Goal: Task Accomplishment & Management: Manage account settings

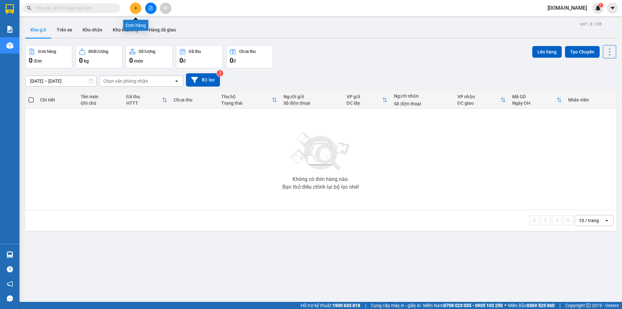
click at [137, 9] on icon "plus" at bounding box center [135, 8] width 5 height 5
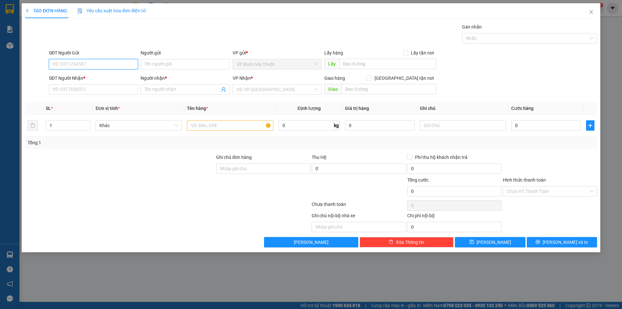
click at [97, 64] on input "SĐT Người Gửi" at bounding box center [93, 64] width 89 height 10
type input "0949448888"
click at [110, 88] on input "SĐT Người Nhận *" at bounding box center [93, 89] width 89 height 10
drag, startPoint x: 51, startPoint y: 63, endPoint x: 83, endPoint y: 66, distance: 31.6
click at [83, 66] on input "0949448888" at bounding box center [93, 64] width 89 height 10
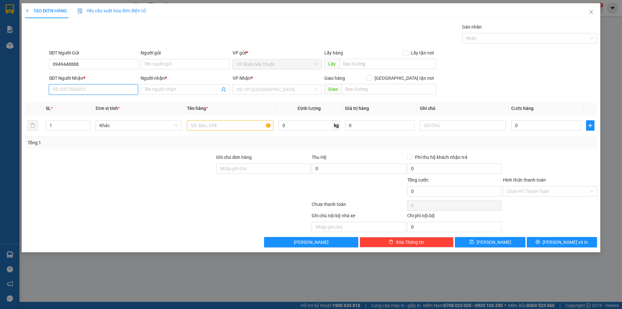
click at [62, 89] on input "SĐT Người Nhận *" at bounding box center [93, 89] width 89 height 10
paste input "0949448888"
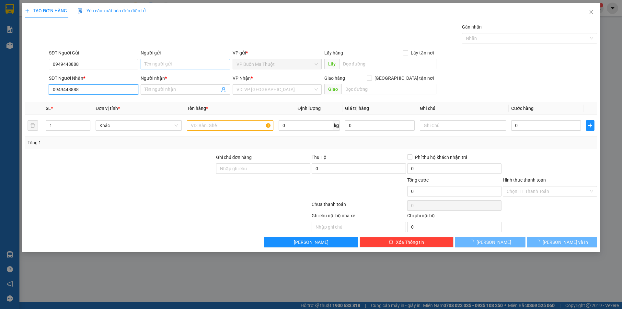
type input "0949448888"
click at [172, 63] on input "Người gửi" at bounding box center [185, 64] width 89 height 10
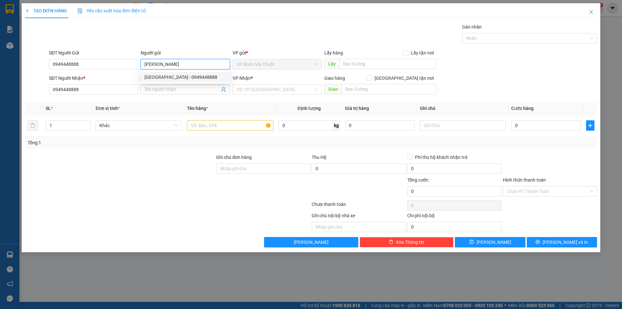
drag, startPoint x: 167, startPoint y: 64, endPoint x: 142, endPoint y: 67, distance: 24.7
click at [142, 67] on input "Anh Sơn" at bounding box center [185, 64] width 89 height 10
type input "Anh Sơn"
click at [154, 89] on input "Người nhận *" at bounding box center [181, 89] width 75 height 7
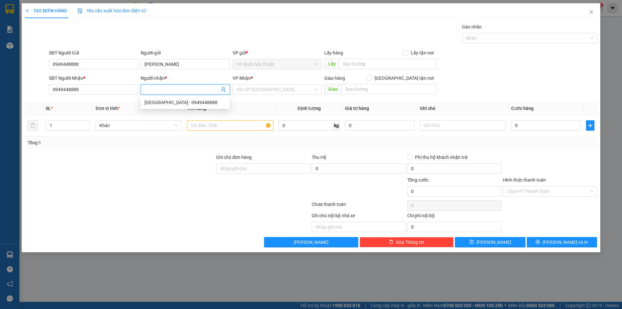
paste input "Anh Sơn"
click at [317, 88] on div "VD: VP Sài Gòn" at bounding box center [276, 89] width 89 height 10
type input "Anh Sơn"
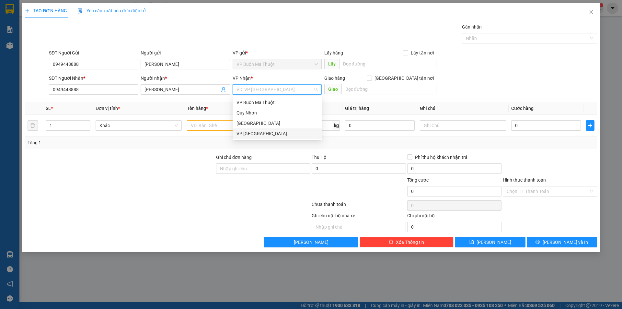
click at [253, 132] on div "VP Tuy Hòa" at bounding box center [276, 133] width 81 height 7
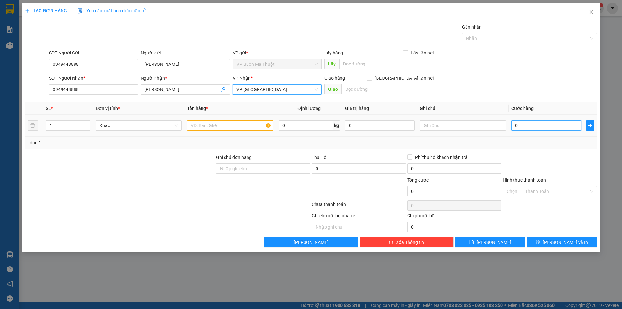
click at [523, 125] on input "0" at bounding box center [546, 125] width 70 height 10
type input "2"
type input "20"
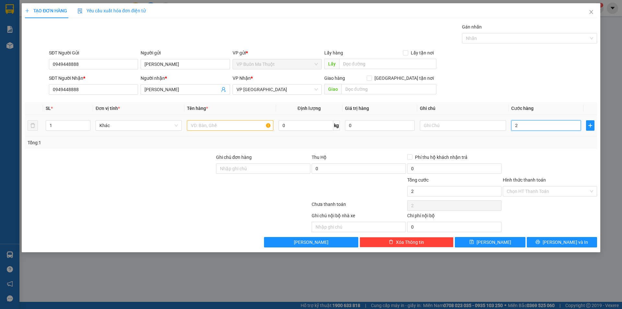
type input "20"
type input "200"
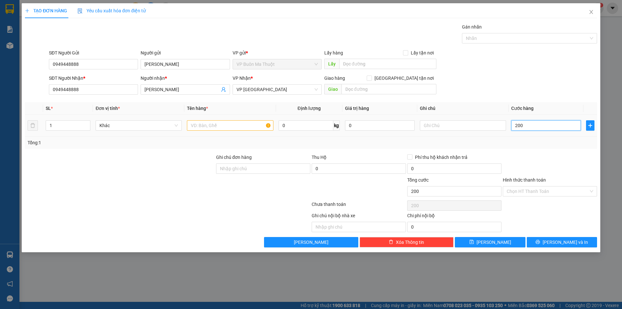
type input "2.000"
type input "20.000"
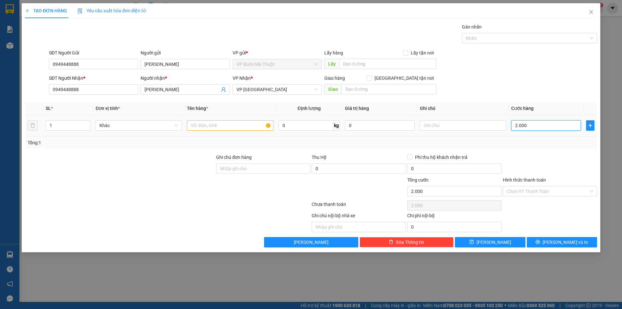
type input "20.000"
click at [432, 124] on input "text" at bounding box center [463, 125] width 86 height 10
click at [204, 125] on input "text" at bounding box center [230, 125] width 86 height 10
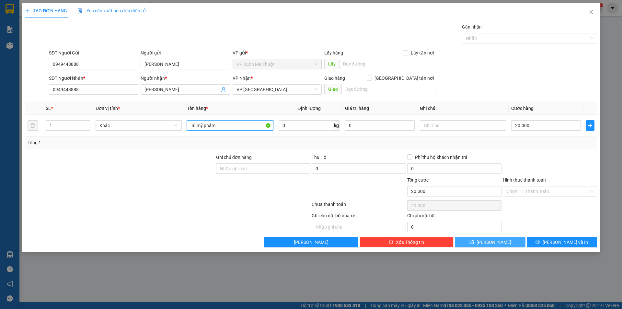
type input "Tú mỹ phẩm"
click at [510, 240] on button "Lưu" at bounding box center [490, 242] width 70 height 10
type input "0"
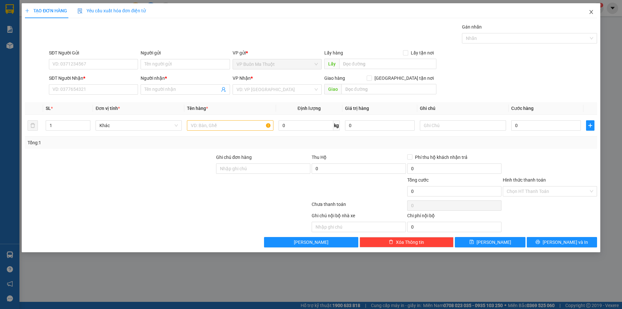
click at [592, 15] on icon "close" at bounding box center [590, 11] width 5 height 5
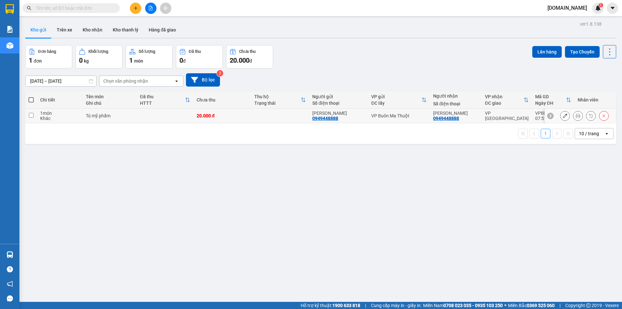
click at [60, 117] on div "Khác" at bounding box center [59, 118] width 39 height 5
checkbox input "true"
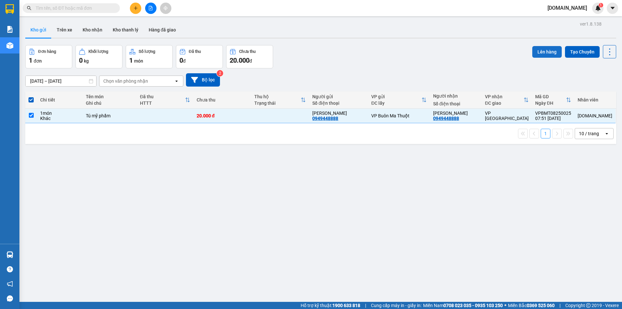
click at [541, 50] on button "Lên hàng" at bounding box center [546, 52] width 29 height 12
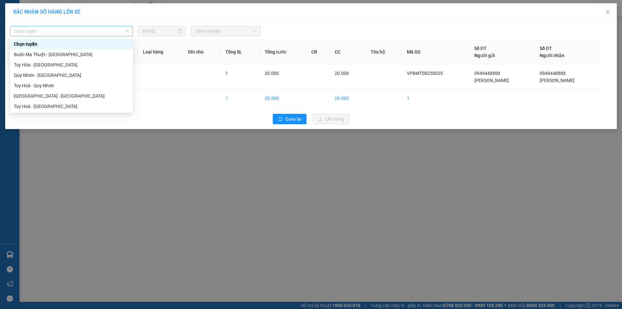
click at [128, 31] on span "Chọn tuyến" at bounding box center [71, 31] width 115 height 10
click at [66, 56] on div "Buôn Ma Thuột - Tuy Hòa" at bounding box center [71, 54] width 115 height 7
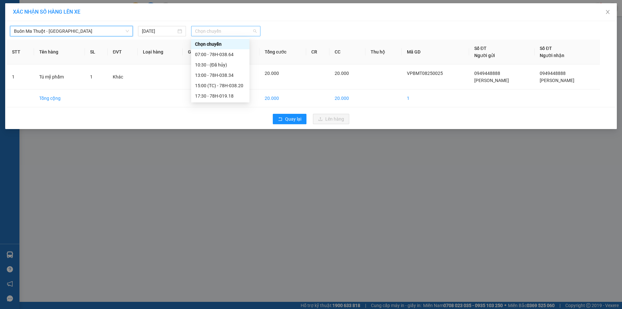
click at [254, 30] on span "Chọn chuyến" at bounding box center [226, 31] width 62 height 10
click at [228, 76] on div "13:00 - 78H-038.34" at bounding box center [220, 75] width 51 height 7
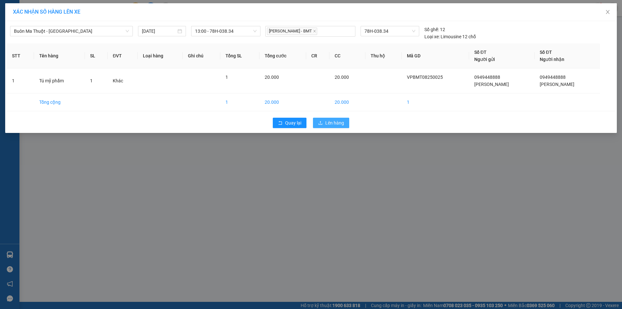
click at [338, 122] on span "Lên hàng" at bounding box center [334, 122] width 19 height 7
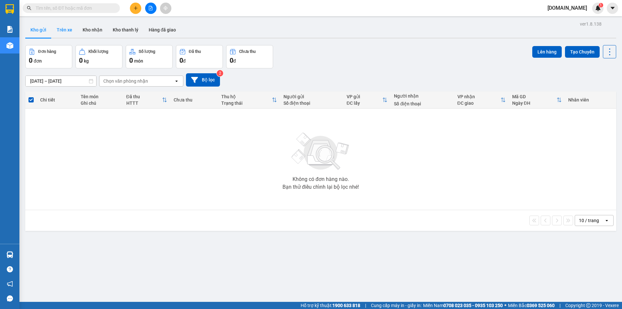
click at [69, 29] on button "Trên xe" at bounding box center [64, 30] width 26 height 16
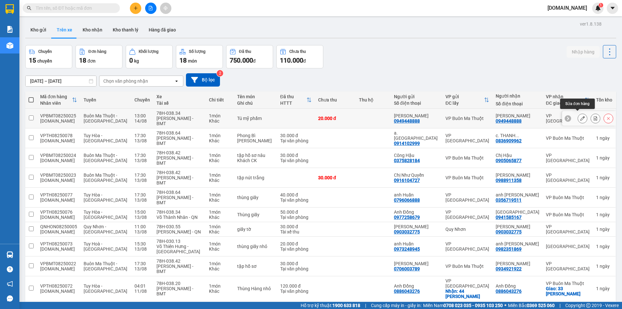
click at [580, 117] on icon at bounding box center [582, 118] width 5 height 5
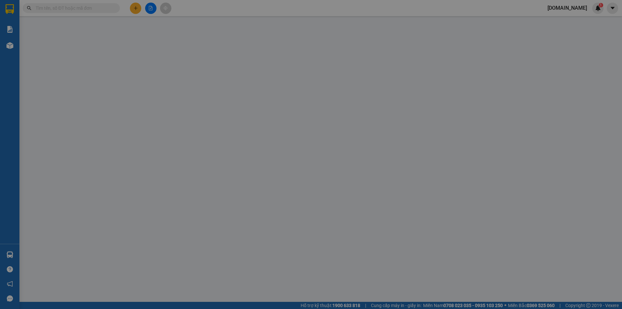
type input "0949448888"
type input "Anh Sơn"
type input "0949448888"
type input "Anh Sơn"
type input "20.000"
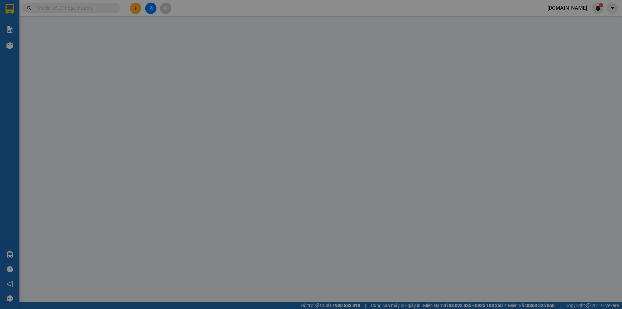
type input "20.000"
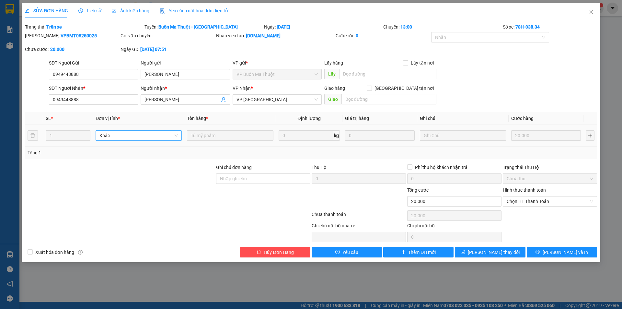
click at [169, 135] on span "Khác" at bounding box center [138, 135] width 78 height 10
click at [591, 11] on icon "close" at bounding box center [590, 11] width 5 height 5
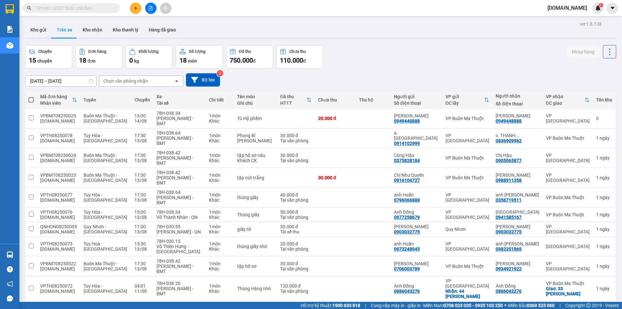
click at [541, 306] on button "2" at bounding box center [545, 311] width 10 height 10
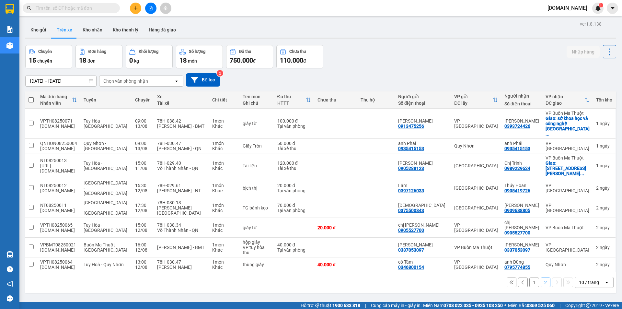
click at [531, 277] on button "1" at bounding box center [534, 282] width 10 height 10
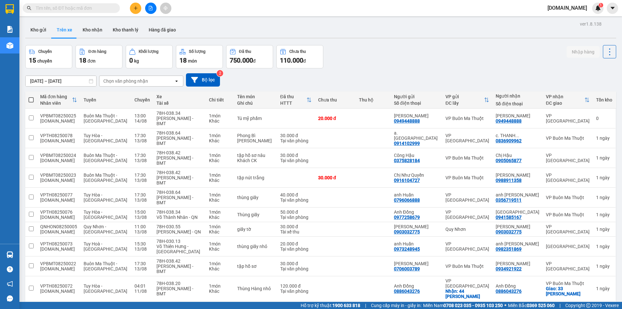
click at [542, 306] on button "2" at bounding box center [545, 311] width 10 height 10
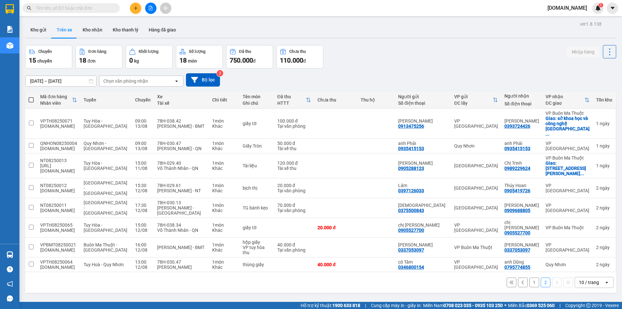
click at [531, 277] on button "1" at bounding box center [534, 282] width 10 height 10
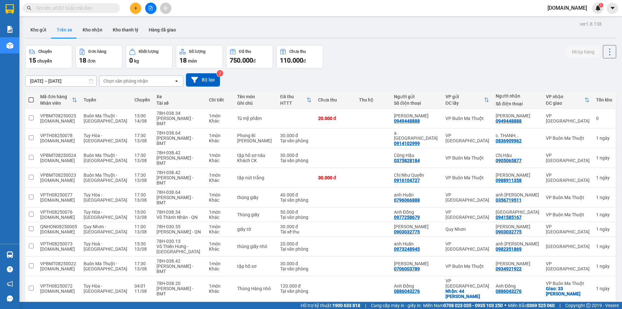
click at [540, 306] on button "2" at bounding box center [545, 311] width 10 height 10
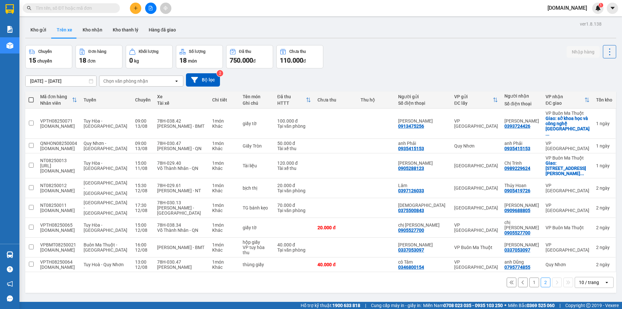
click at [530, 277] on button "1" at bounding box center [534, 282] width 10 height 10
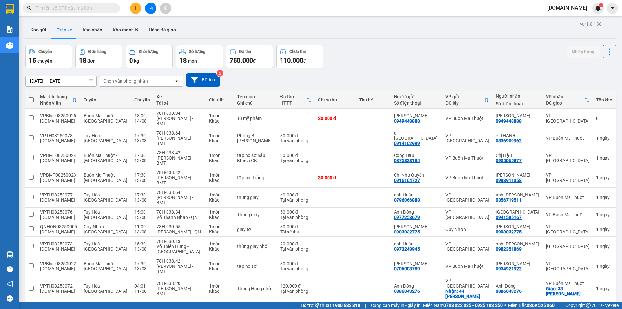
click at [540, 306] on button "2" at bounding box center [545, 311] width 10 height 10
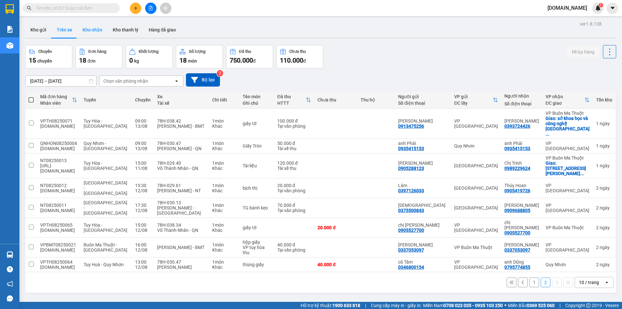
click at [90, 31] on button "Kho nhận" at bounding box center [92, 30] width 30 height 16
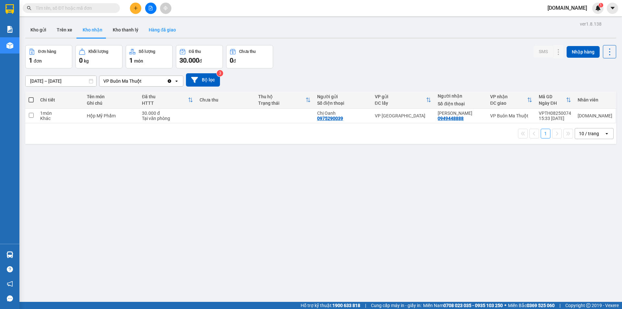
click at [156, 28] on button "Hàng đã giao" at bounding box center [162, 30] width 38 height 16
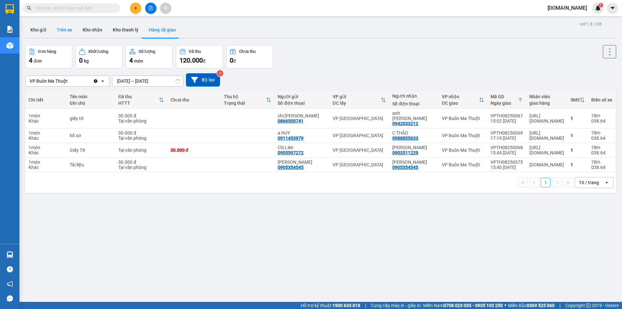
click at [67, 28] on button "Trên xe" at bounding box center [64, 30] width 26 height 16
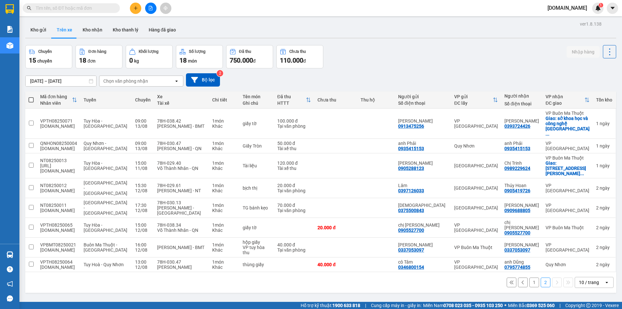
click at [530, 277] on button "1" at bounding box center [534, 282] width 10 height 10
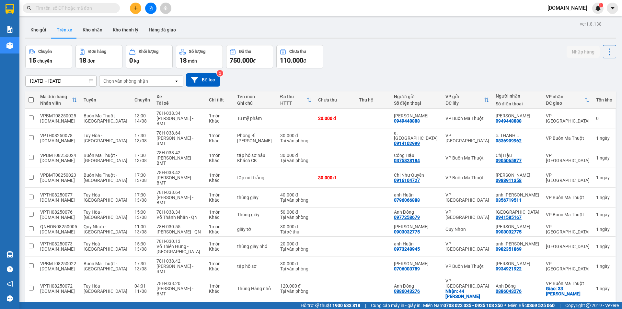
click at [541, 306] on button "2" at bounding box center [545, 311] width 10 height 10
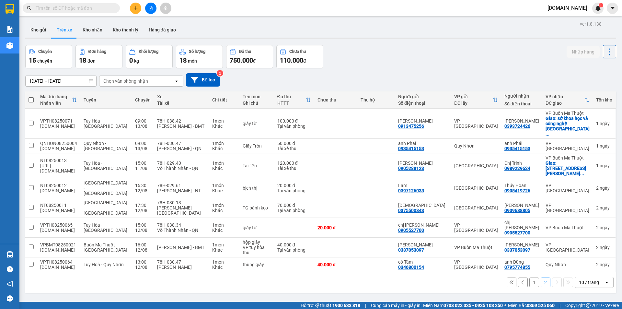
click at [30, 81] on input "12/08/2025 – 14/08/2025" at bounding box center [61, 81] width 71 height 10
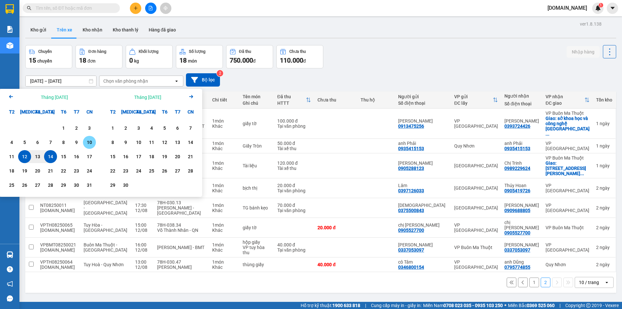
click at [90, 143] on div "10" at bounding box center [89, 142] width 9 height 8
click at [51, 157] on div "14" at bounding box center [50, 157] width 9 height 8
type input "10/08/2025 – 14/08/2025"
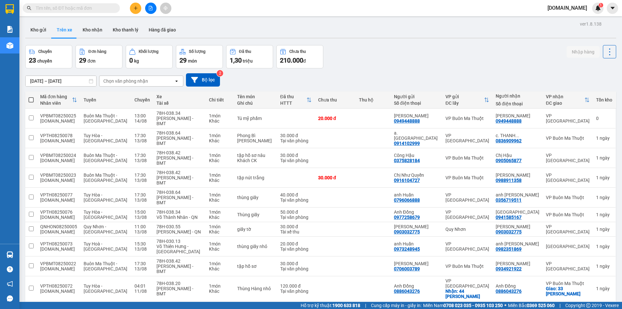
click at [529, 306] on button "2" at bounding box center [534, 311] width 10 height 10
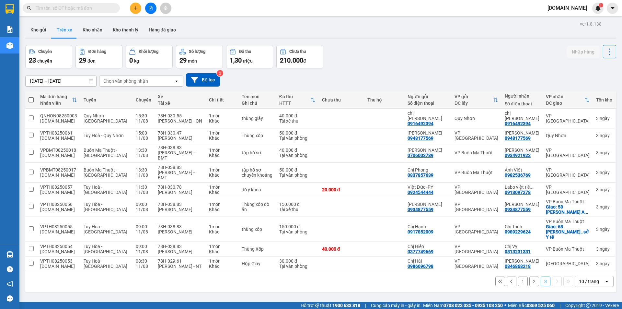
click at [529, 276] on button "2" at bounding box center [534, 281] width 10 height 10
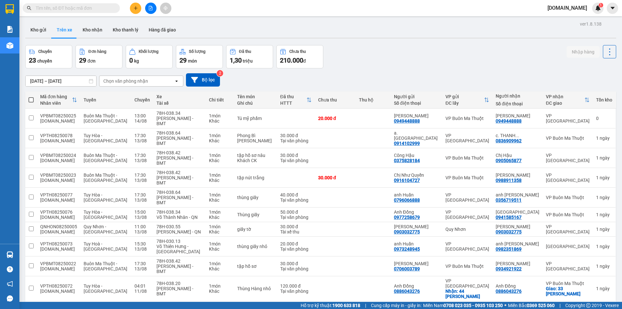
click at [532, 306] on button "2" at bounding box center [534, 311] width 10 height 10
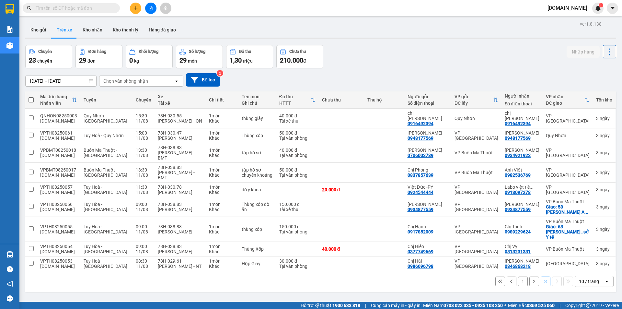
click at [518, 276] on button "1" at bounding box center [523, 281] width 10 height 10
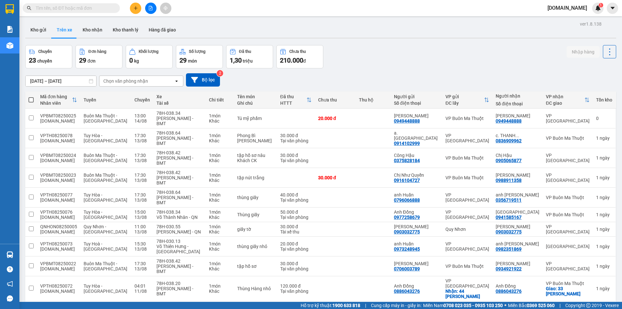
click at [529, 306] on button "2" at bounding box center [534, 311] width 10 height 10
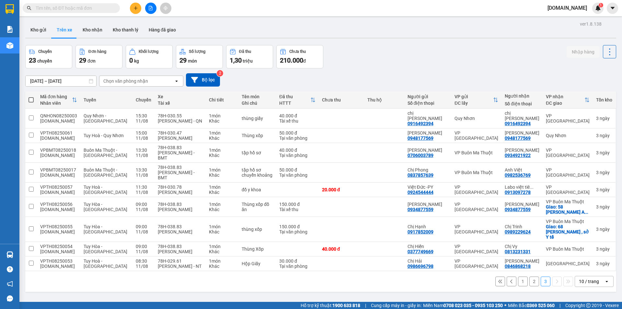
click at [518, 276] on button "1" at bounding box center [523, 281] width 10 height 10
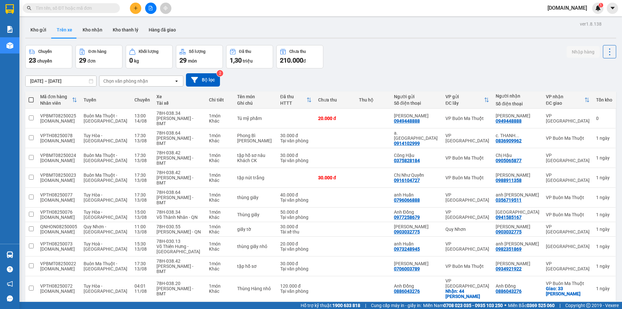
click at [529, 306] on button "2" at bounding box center [534, 311] width 10 height 10
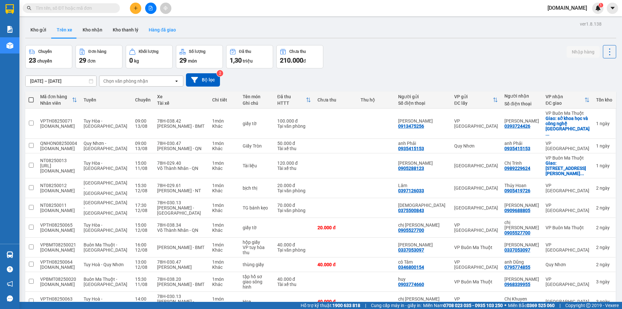
click at [156, 30] on button "Hàng đã giao" at bounding box center [162, 30] width 38 height 16
